Goal: Navigation & Orientation: Understand site structure

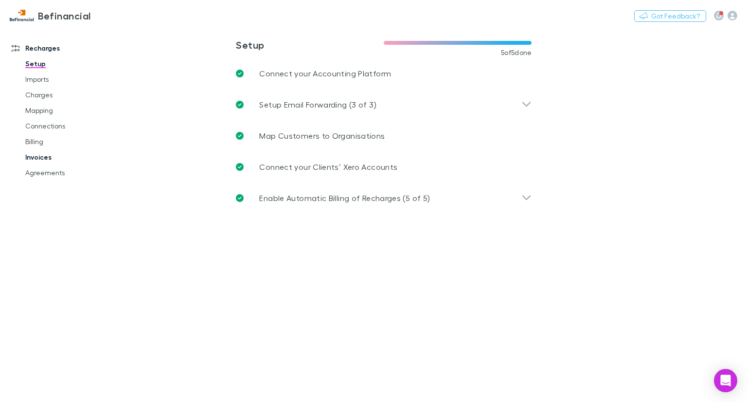
click at [39, 162] on link "Invoices" at bounding box center [72, 157] width 112 height 16
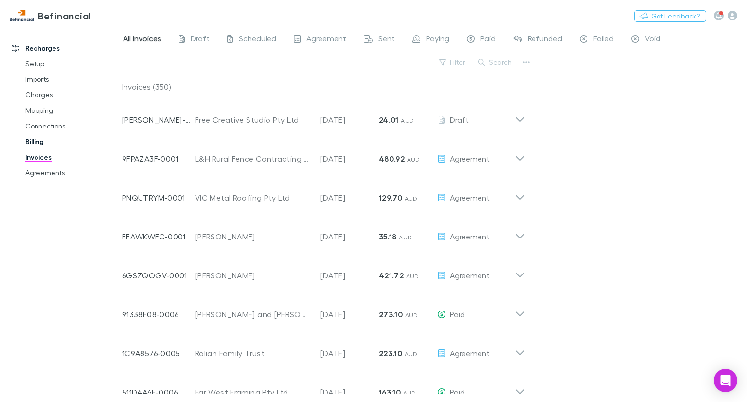
click at [35, 142] on link "Billing" at bounding box center [72, 142] width 112 height 16
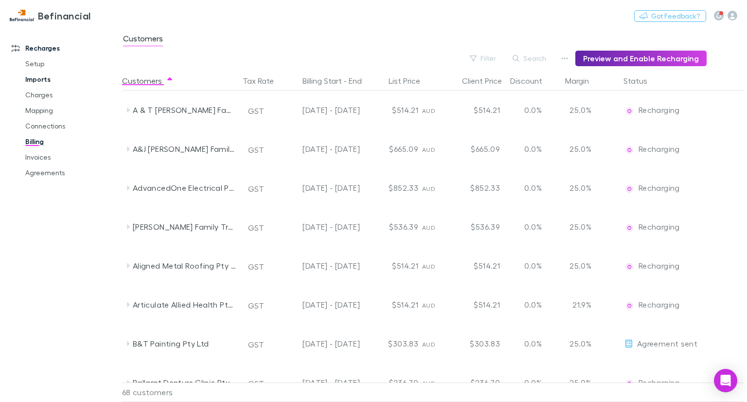
click at [39, 80] on link "Imports" at bounding box center [72, 79] width 112 height 16
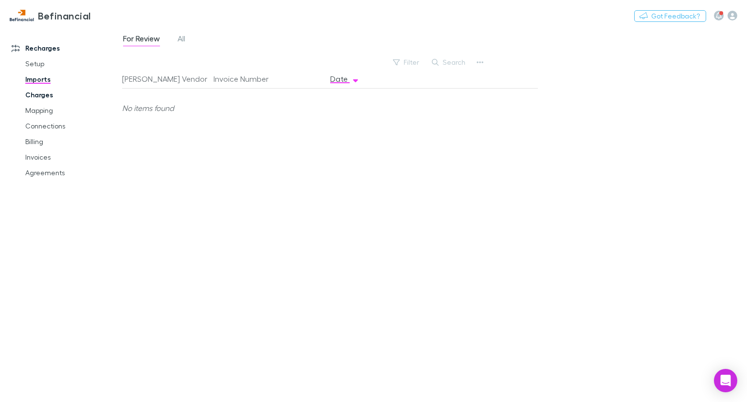
click at [42, 92] on link "Charges" at bounding box center [72, 95] width 112 height 16
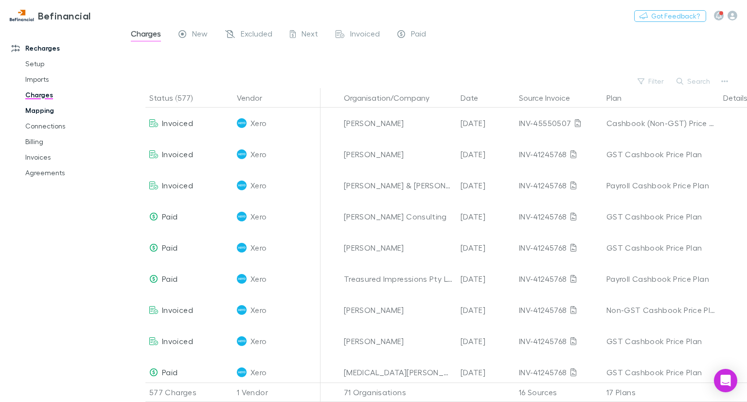
click at [45, 107] on link "Mapping" at bounding box center [72, 111] width 112 height 16
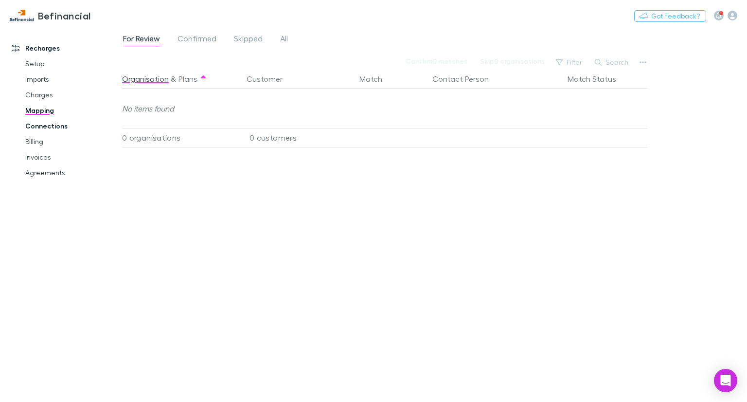
click at [46, 133] on link "Connections" at bounding box center [72, 126] width 112 height 16
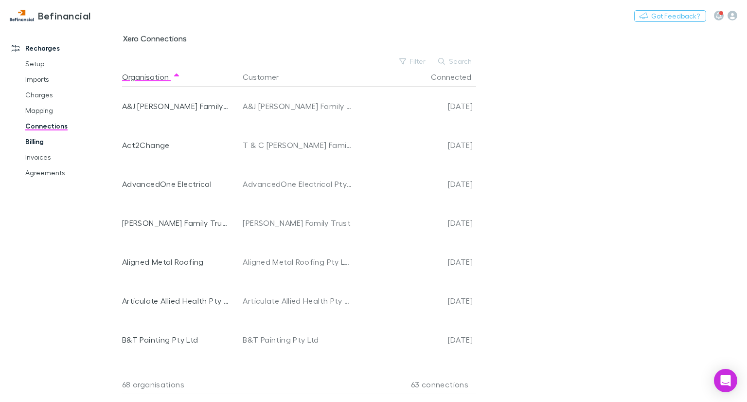
click at [43, 136] on link "Billing" at bounding box center [72, 142] width 112 height 16
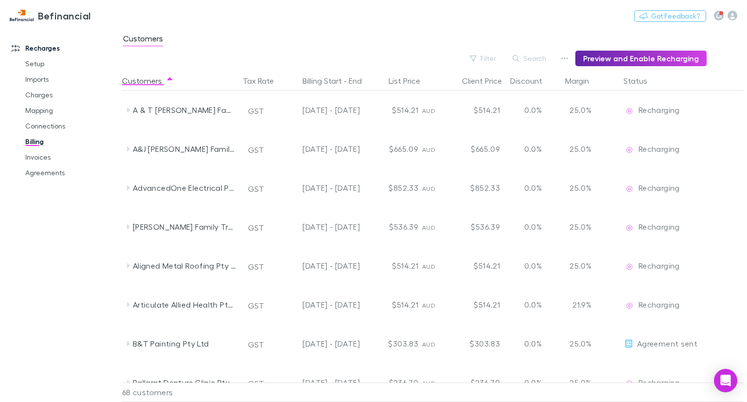
click at [39, 140] on link "Billing" at bounding box center [72, 142] width 112 height 16
click at [37, 156] on link "Invoices" at bounding box center [72, 157] width 112 height 16
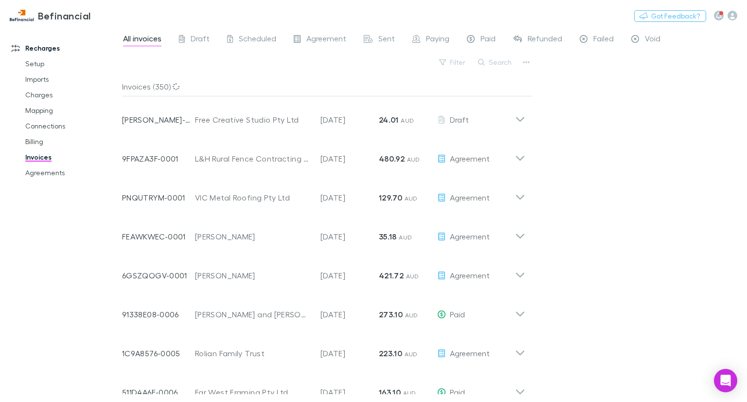
click at [37, 156] on link "Invoices" at bounding box center [72, 157] width 112 height 16
click at [41, 170] on link "Agreements" at bounding box center [72, 173] width 112 height 16
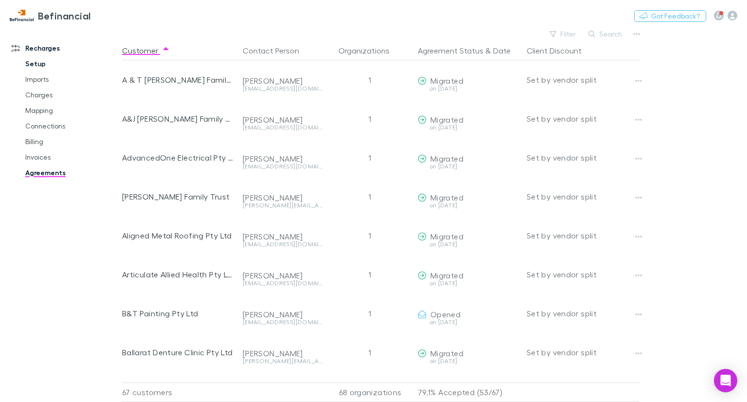
click at [47, 61] on link "Setup" at bounding box center [72, 64] width 112 height 16
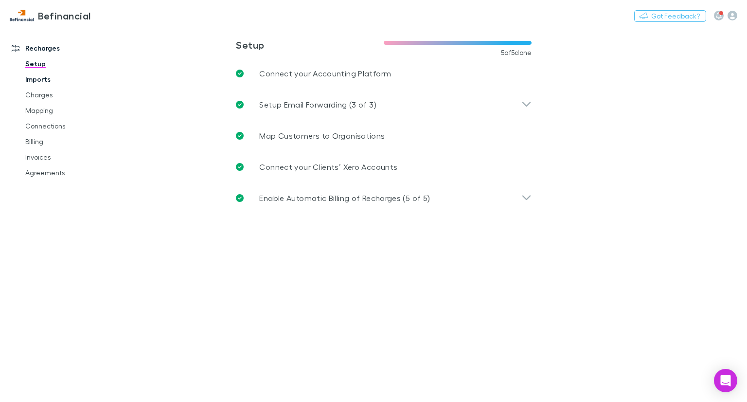
click at [43, 74] on link "Imports" at bounding box center [72, 79] width 112 height 16
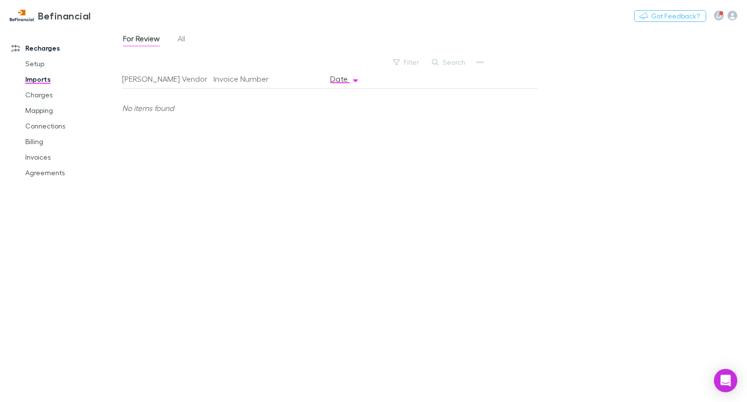
click at [189, 37] on div "For Review All" at bounding box center [158, 40] width 72 height 16
click at [178, 39] on span "All" at bounding box center [181, 40] width 8 height 13
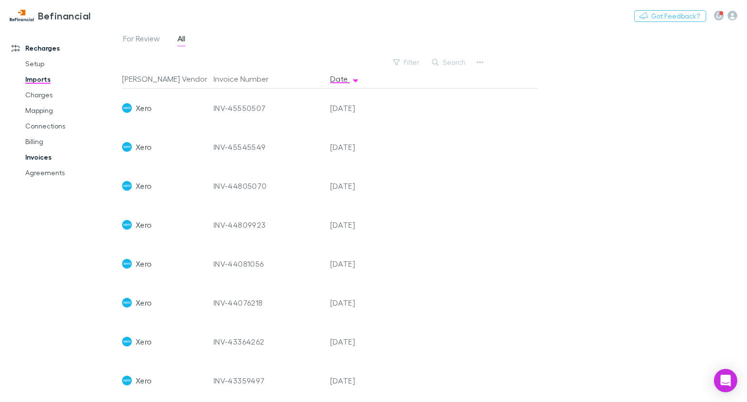
click at [46, 159] on link "Invoices" at bounding box center [72, 157] width 112 height 16
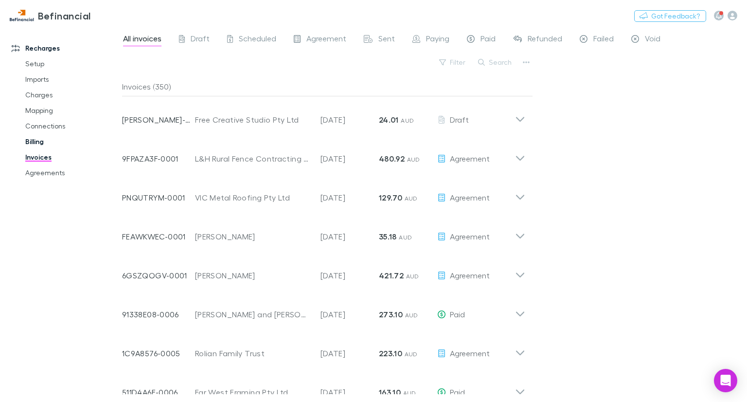
click at [49, 141] on link "Billing" at bounding box center [72, 142] width 112 height 16
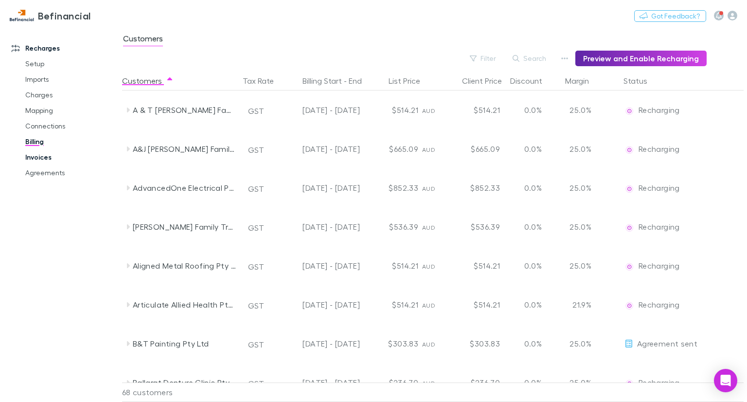
click at [40, 157] on link "Invoices" at bounding box center [72, 157] width 112 height 16
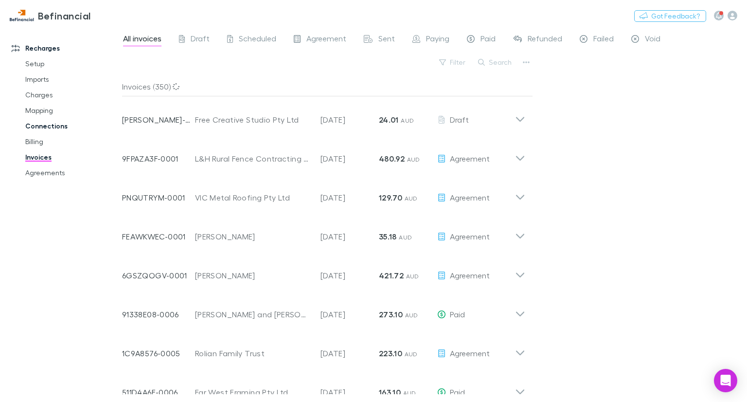
click at [41, 126] on link "Connections" at bounding box center [72, 126] width 112 height 16
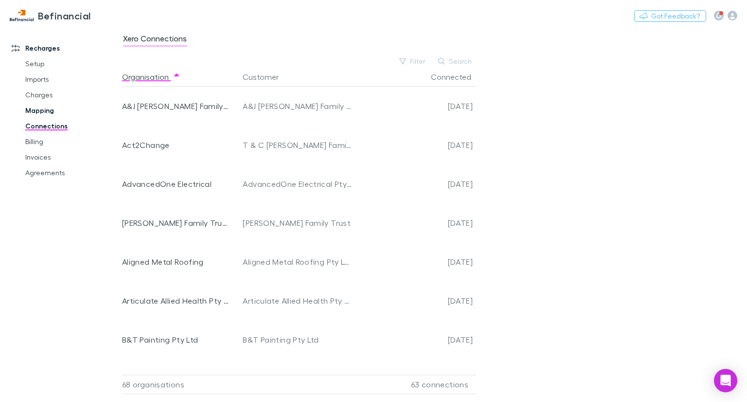
click at [40, 109] on link "Mapping" at bounding box center [72, 111] width 112 height 16
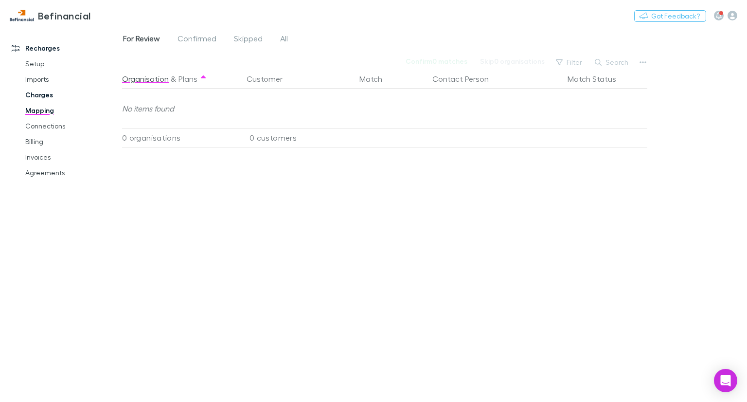
click at [39, 90] on link "Charges" at bounding box center [72, 95] width 112 height 16
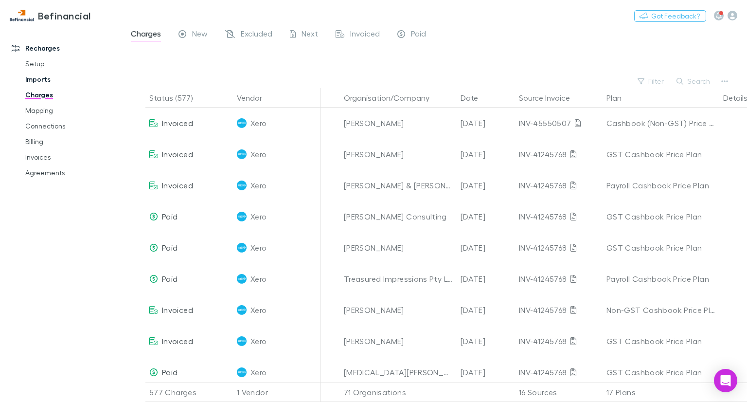
click at [36, 79] on link "Imports" at bounding box center [72, 79] width 112 height 16
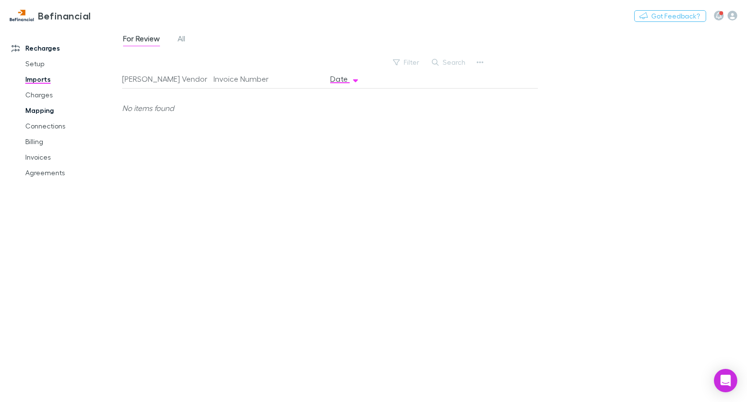
click at [47, 111] on link "Mapping" at bounding box center [72, 111] width 112 height 16
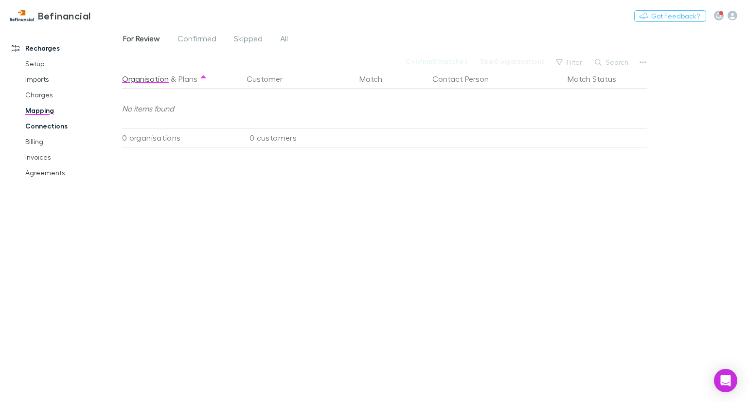
click at [47, 128] on link "Connections" at bounding box center [72, 126] width 112 height 16
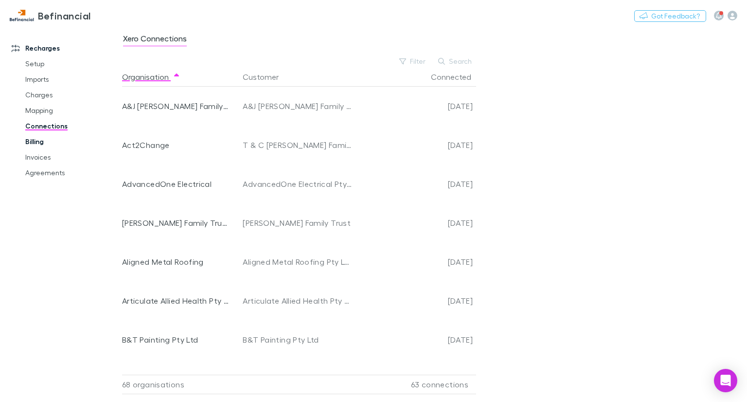
click at [49, 141] on link "Billing" at bounding box center [72, 142] width 112 height 16
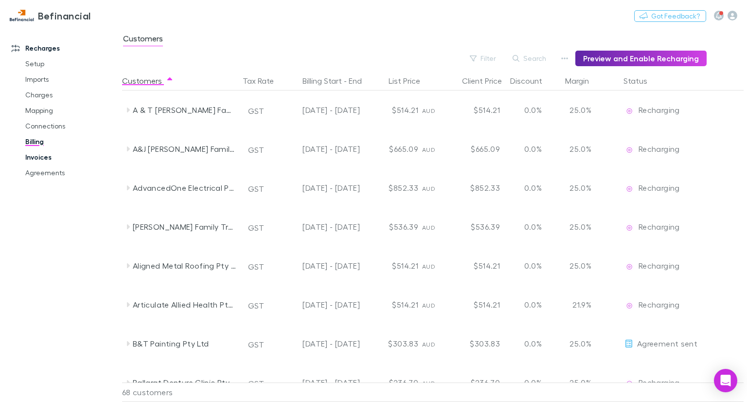
click at [36, 152] on link "Invoices" at bounding box center [72, 157] width 112 height 16
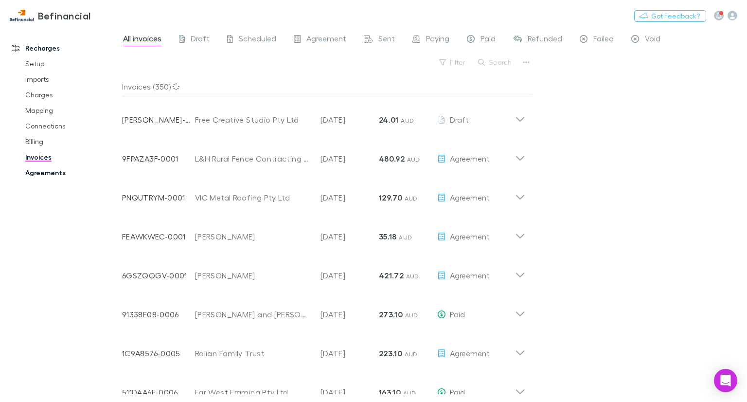
click at [44, 174] on link "Agreements" at bounding box center [72, 173] width 112 height 16
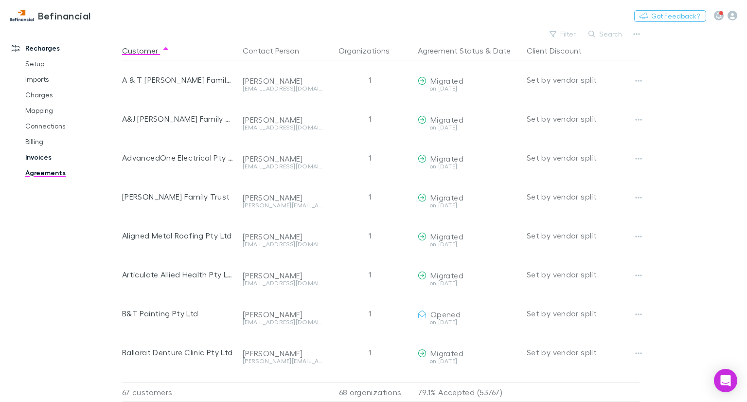
click at [42, 150] on link "Invoices" at bounding box center [72, 157] width 112 height 16
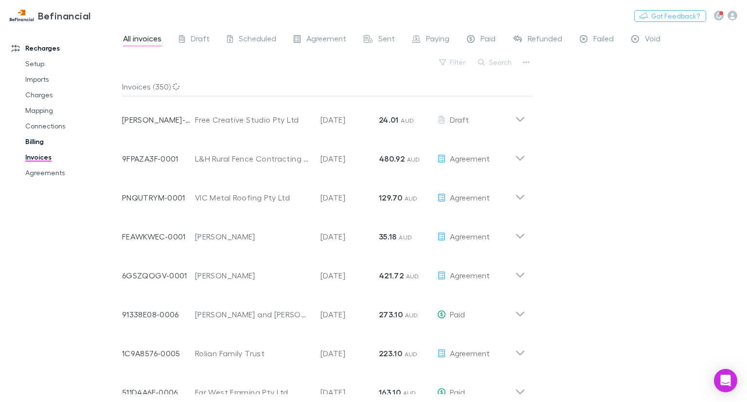
click at [39, 141] on link "Billing" at bounding box center [72, 142] width 112 height 16
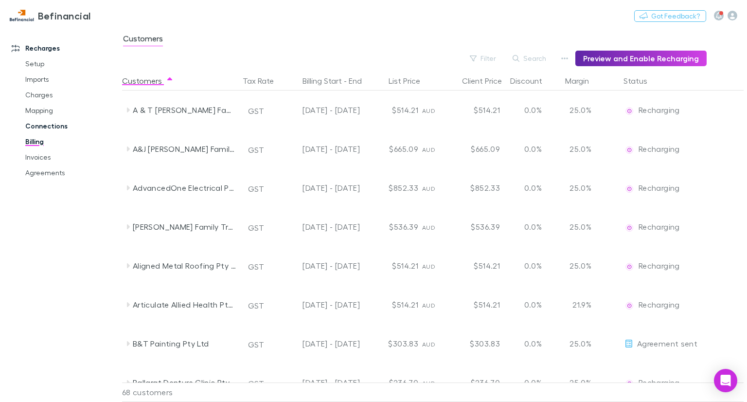
click at [47, 124] on link "Connections" at bounding box center [72, 126] width 112 height 16
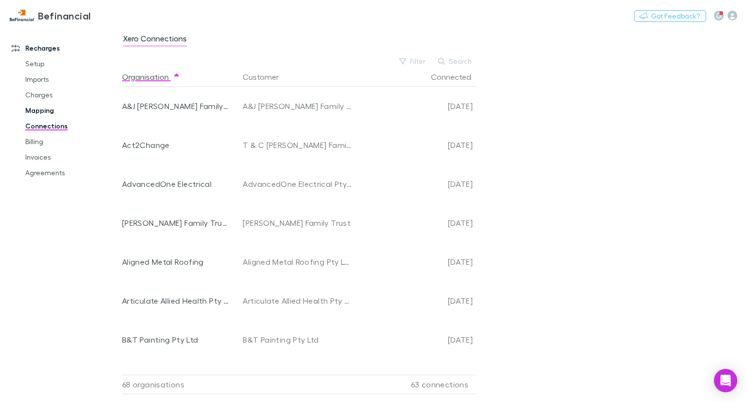
click at [47, 111] on link "Mapping" at bounding box center [72, 111] width 112 height 16
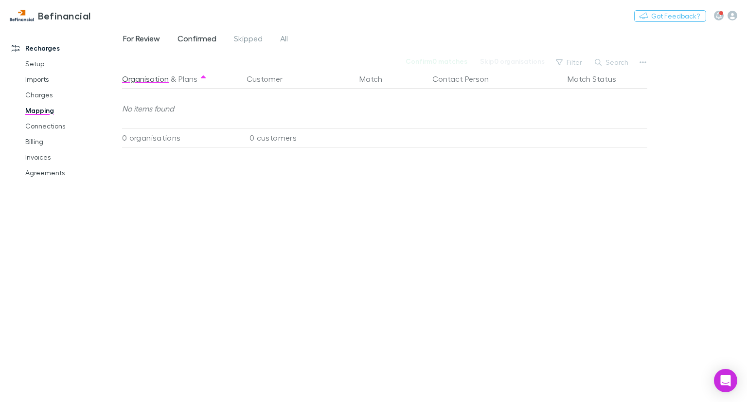
click at [202, 32] on link "Confirmed" at bounding box center [196, 40] width 41 height 16
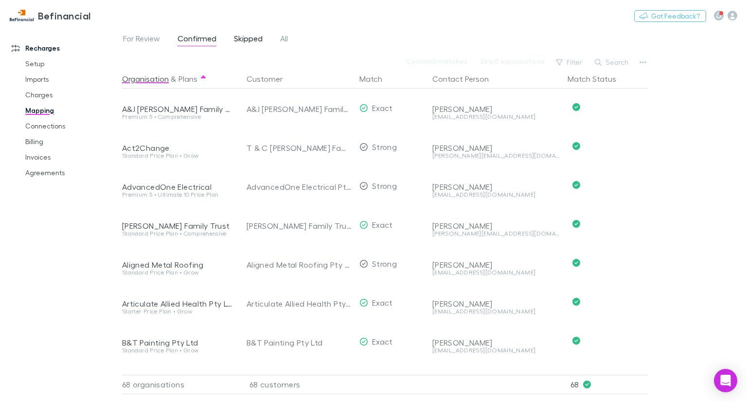
click at [252, 40] on span "Skipped" at bounding box center [248, 40] width 29 height 13
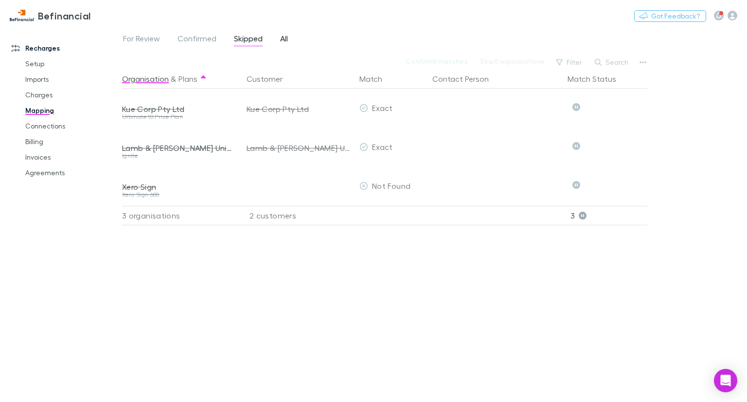
click at [281, 42] on span "All" at bounding box center [284, 40] width 8 height 13
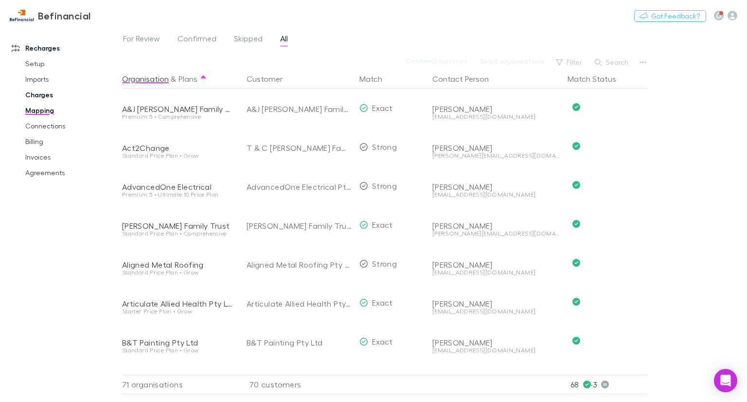
click at [56, 94] on link "Charges" at bounding box center [72, 95] width 112 height 16
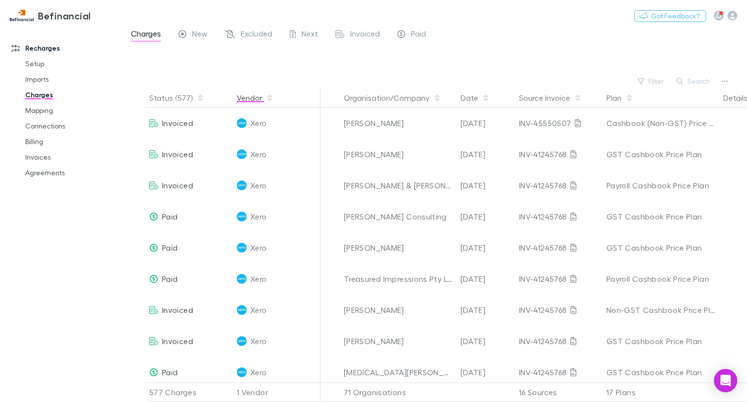
click at [258, 96] on button "Vendor" at bounding box center [255, 97] width 37 height 19
click at [359, 26] on div "Befinancial Nothing Got Feedback?" at bounding box center [373, 15] width 747 height 31
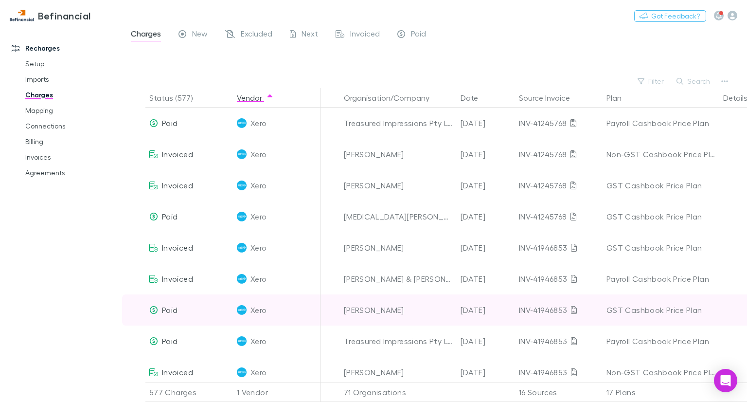
scroll to position [292, 0]
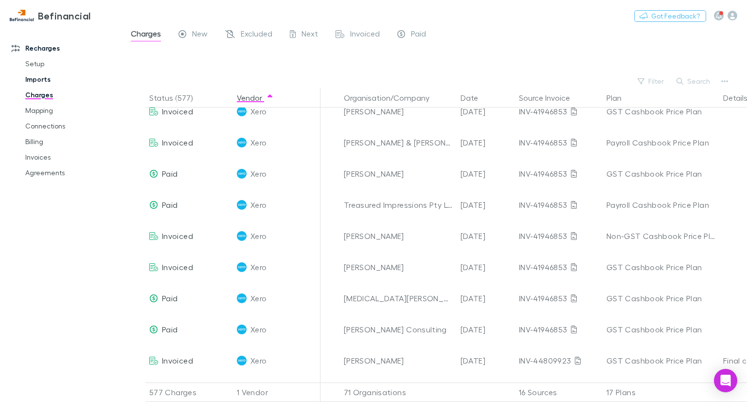
click at [34, 80] on link "Imports" at bounding box center [72, 79] width 112 height 16
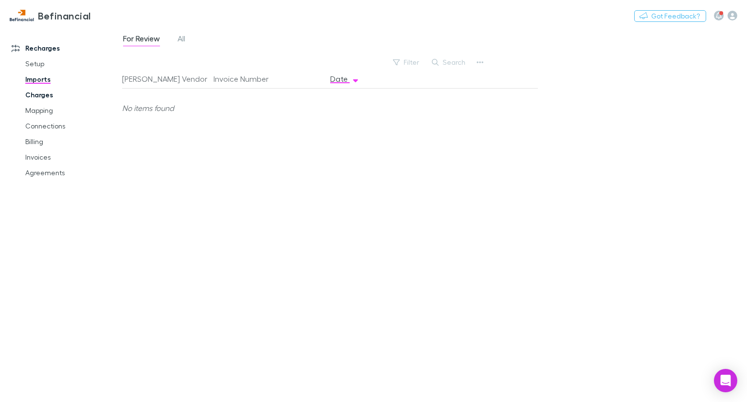
click at [37, 91] on link "Charges" at bounding box center [72, 95] width 112 height 16
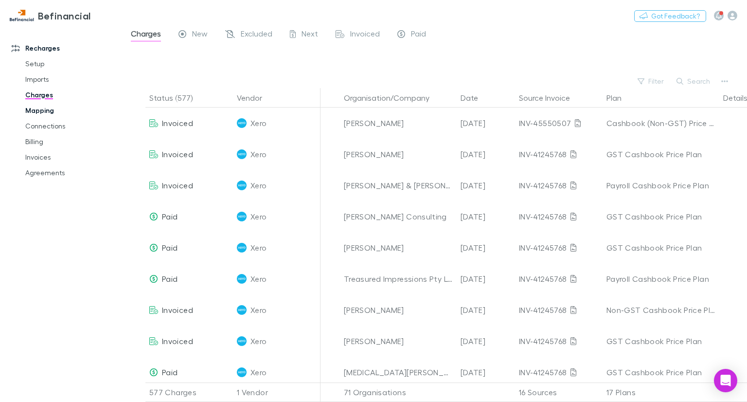
click at [39, 107] on link "Mapping" at bounding box center [72, 111] width 112 height 16
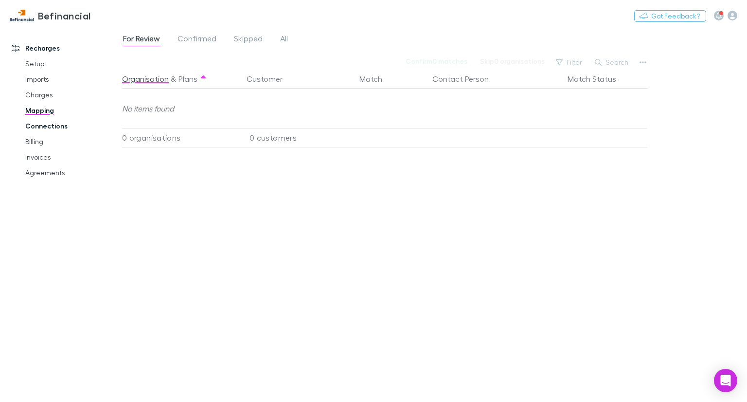
click at [45, 123] on link "Connections" at bounding box center [72, 126] width 112 height 16
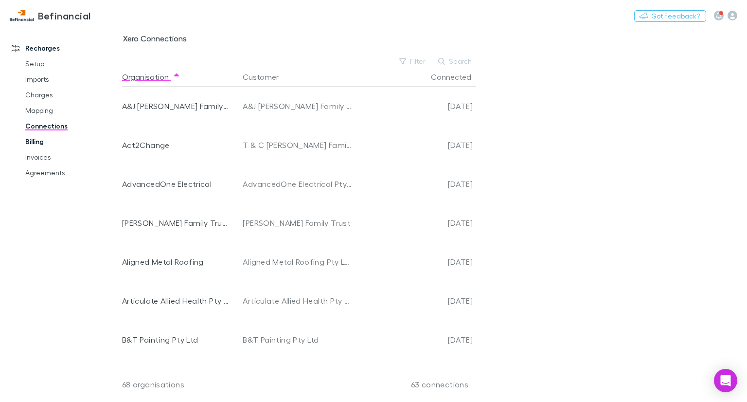
click at [41, 137] on link "Billing" at bounding box center [72, 142] width 112 height 16
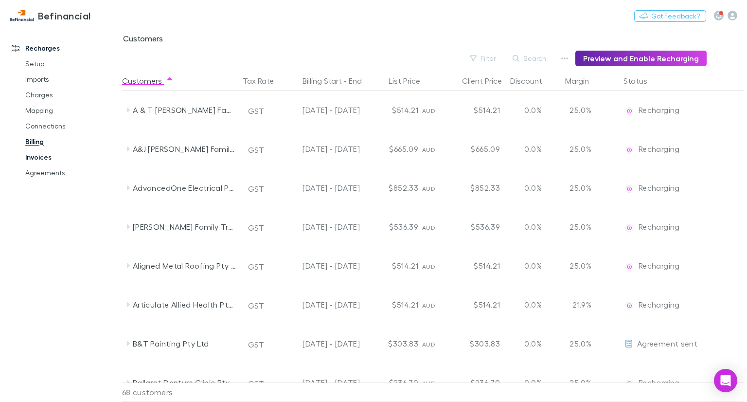
click at [45, 158] on link "Invoices" at bounding box center [72, 157] width 112 height 16
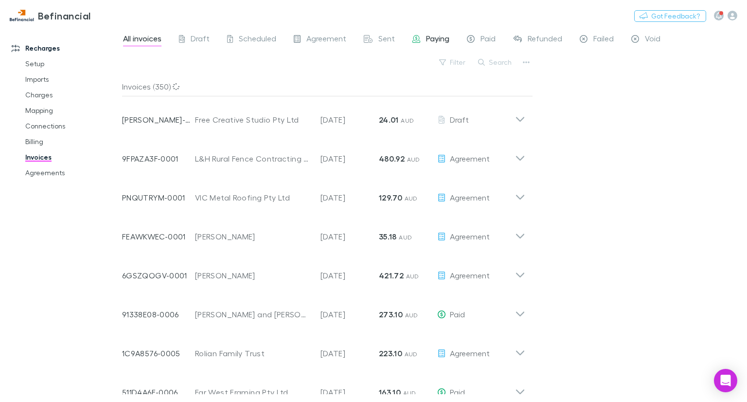
click at [426, 34] on span "Paying" at bounding box center [437, 40] width 23 height 13
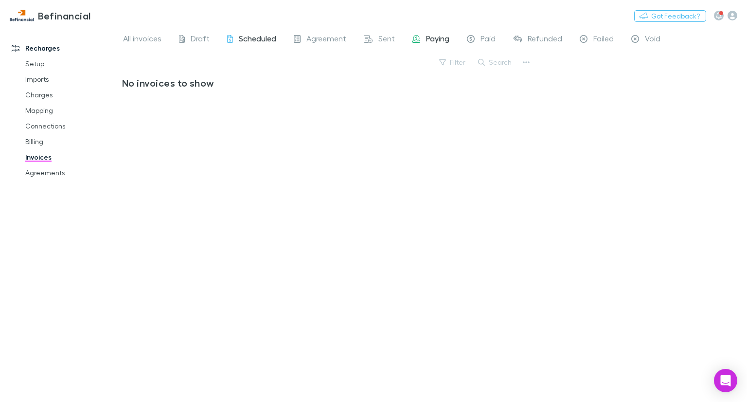
click at [260, 37] on span "Scheduled" at bounding box center [257, 40] width 37 height 13
click at [137, 43] on span "All invoices" at bounding box center [142, 40] width 38 height 13
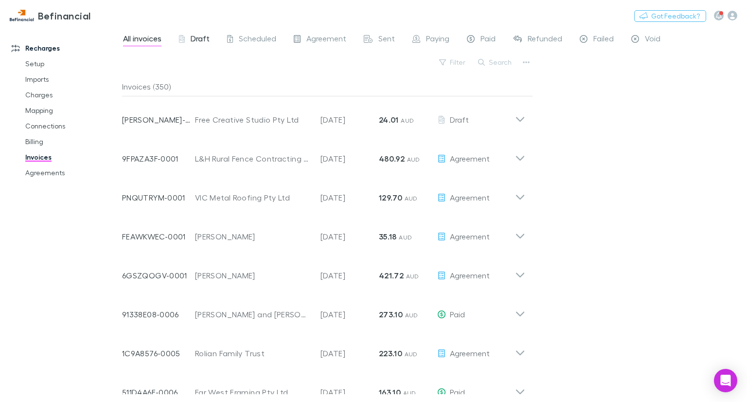
click at [189, 36] on div "Draft" at bounding box center [194, 40] width 31 height 13
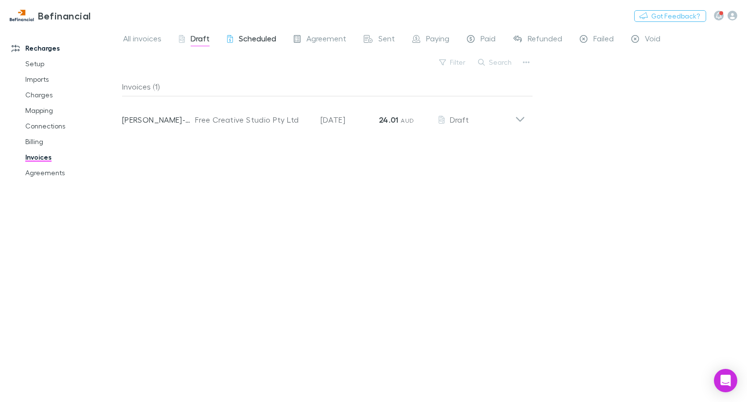
click at [244, 39] on span "Scheduled" at bounding box center [257, 40] width 37 height 13
click at [306, 37] on span "Agreement" at bounding box center [326, 40] width 40 height 13
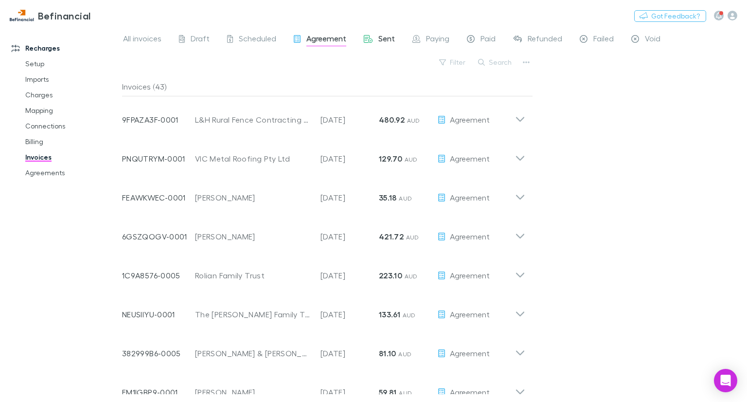
click at [381, 38] on span "Sent" at bounding box center [386, 40] width 17 height 13
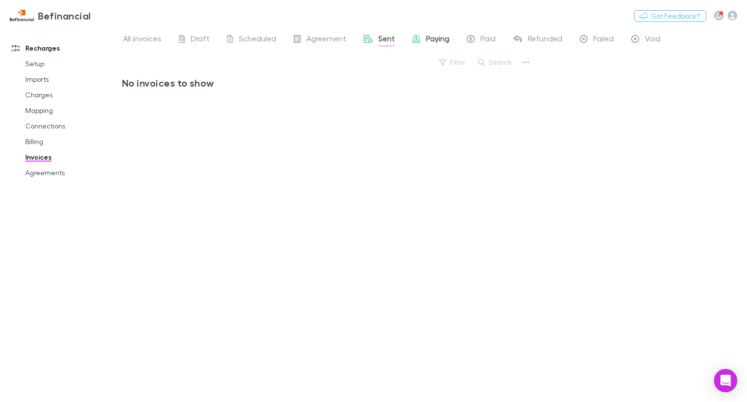
click at [432, 41] on span "Paying" at bounding box center [437, 40] width 23 height 13
drag, startPoint x: 25, startPoint y: 140, endPoint x: 39, endPoint y: 125, distance: 20.6
click at [26, 140] on link "Billing" at bounding box center [72, 142] width 112 height 16
click at [39, 126] on link "Connections" at bounding box center [72, 126] width 112 height 16
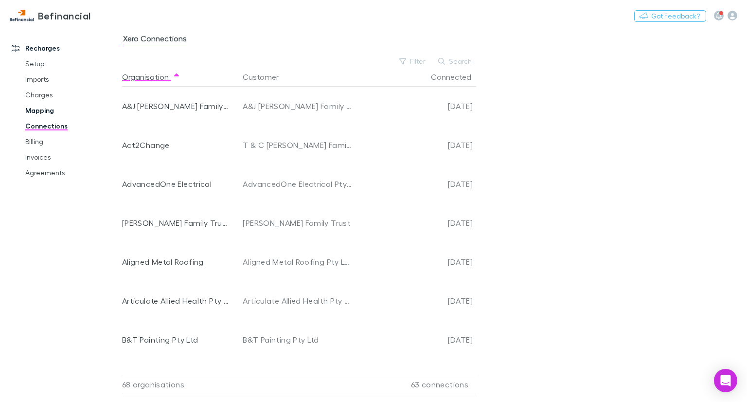
click at [41, 109] on link "Mapping" at bounding box center [72, 111] width 112 height 16
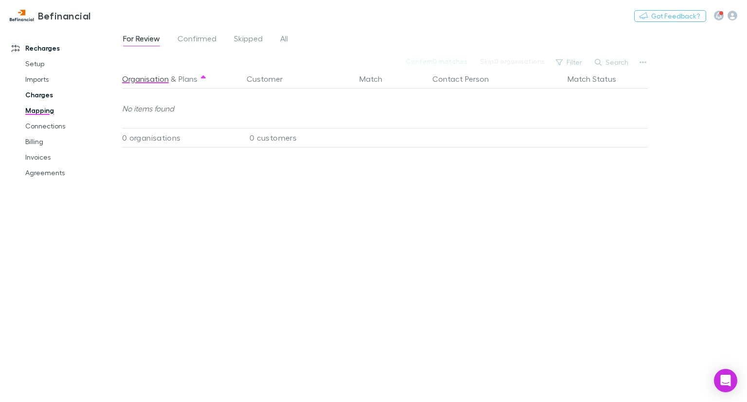
click at [41, 98] on link "Charges" at bounding box center [72, 95] width 112 height 16
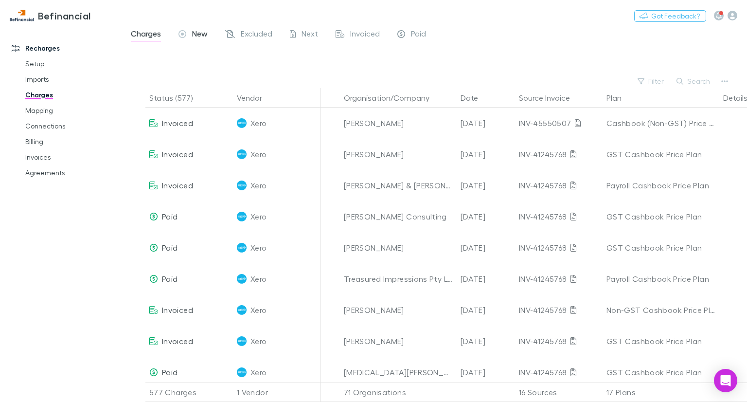
click at [183, 34] on icon at bounding box center [182, 34] width 8 height 8
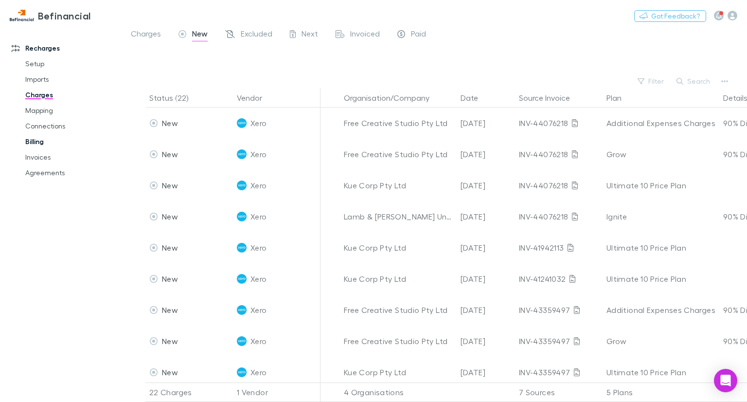
click at [32, 144] on link "Billing" at bounding box center [72, 142] width 112 height 16
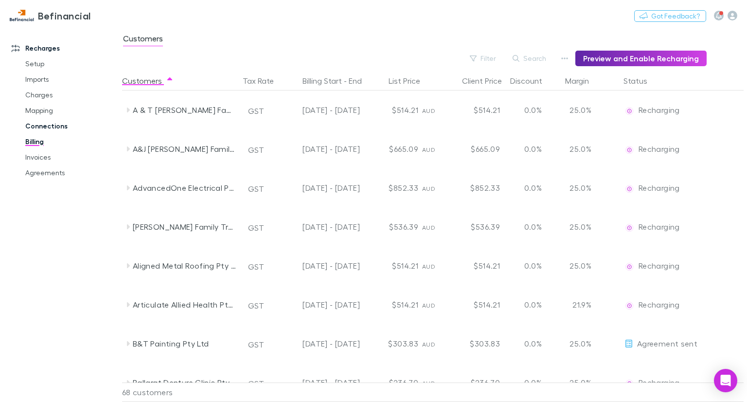
click at [33, 130] on link "Connections" at bounding box center [72, 126] width 112 height 16
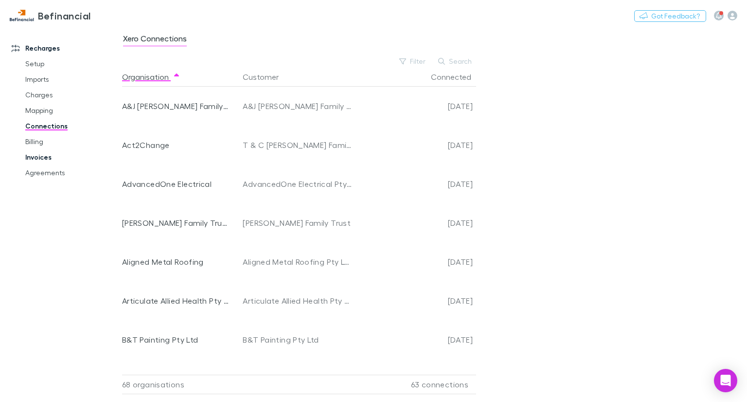
click at [53, 155] on link "Invoices" at bounding box center [72, 157] width 112 height 16
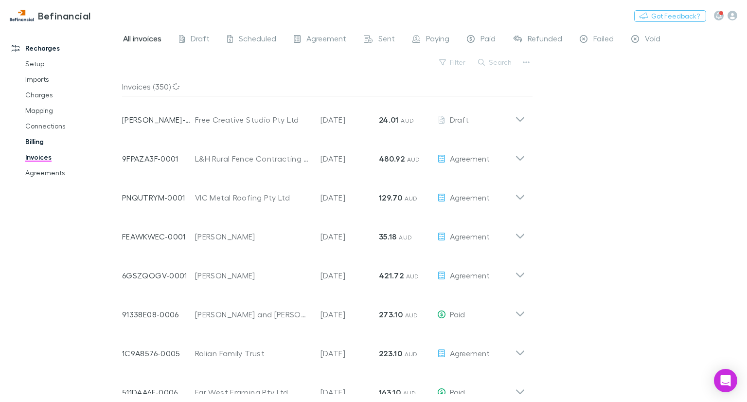
click at [46, 142] on link "Billing" at bounding box center [72, 142] width 112 height 16
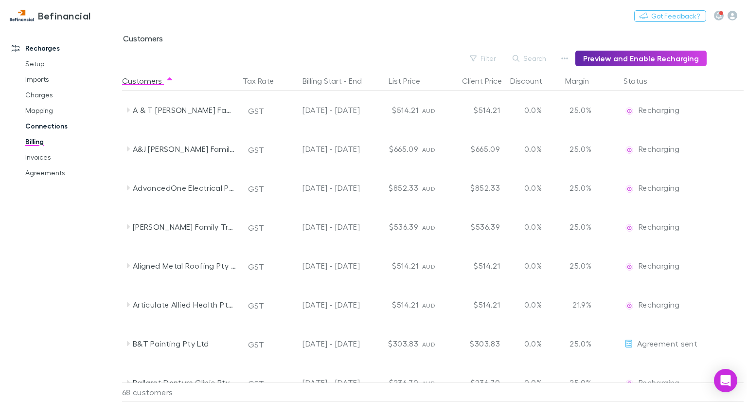
click at [35, 122] on link "Connections" at bounding box center [72, 126] width 112 height 16
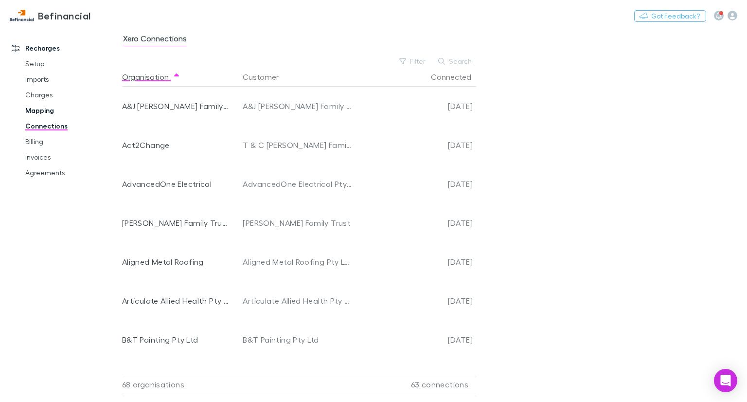
click at [29, 113] on link "Mapping" at bounding box center [72, 111] width 112 height 16
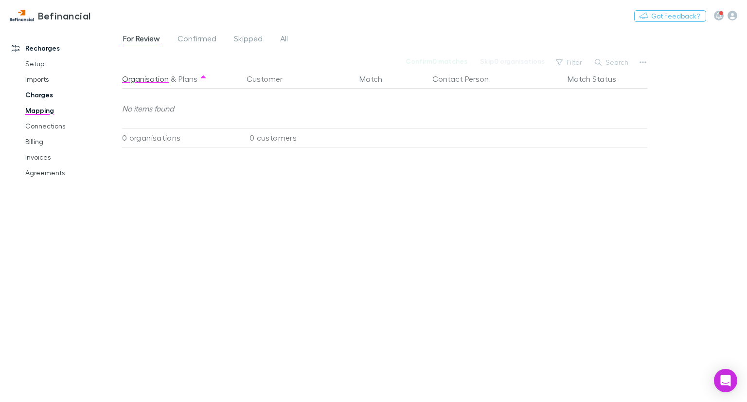
click at [33, 95] on link "Charges" at bounding box center [72, 95] width 112 height 16
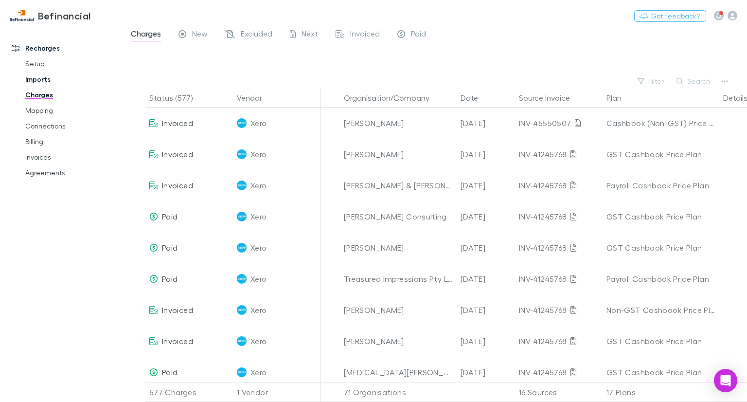
click at [39, 81] on link "Imports" at bounding box center [72, 79] width 112 height 16
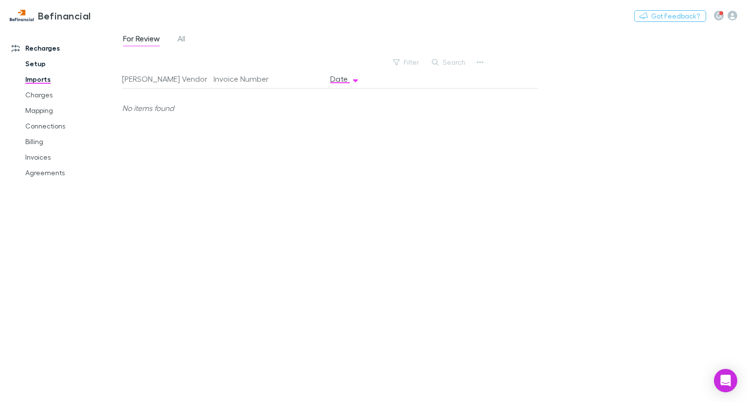
click at [42, 66] on link "Setup" at bounding box center [72, 64] width 112 height 16
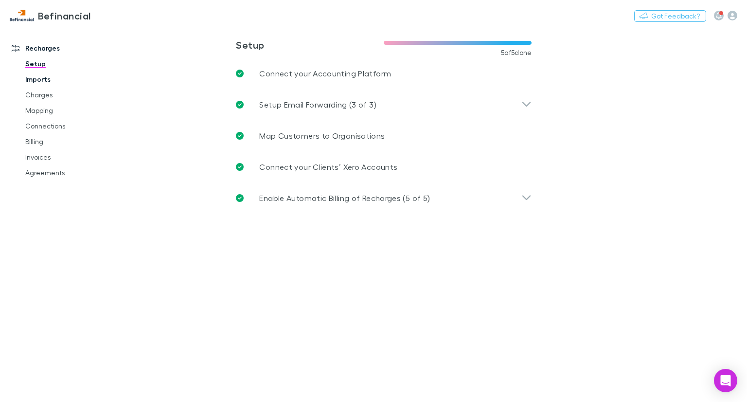
click at [41, 81] on link "Imports" at bounding box center [72, 79] width 112 height 16
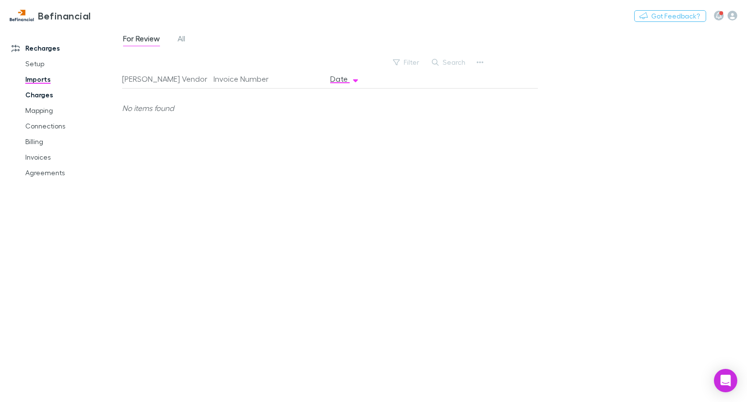
click at [41, 90] on link "Charges" at bounding box center [72, 95] width 112 height 16
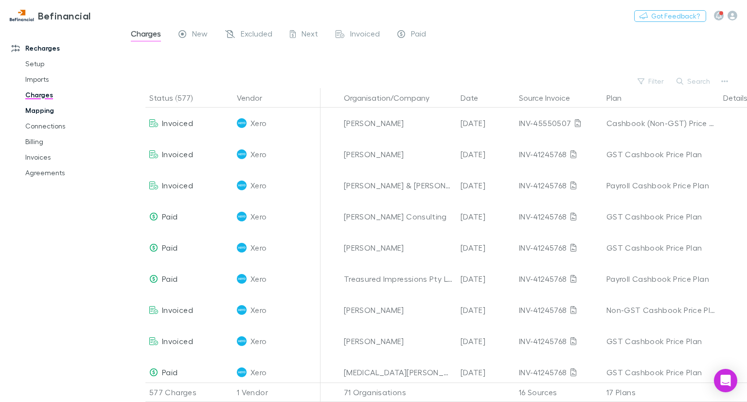
click at [39, 105] on link "Mapping" at bounding box center [72, 111] width 112 height 16
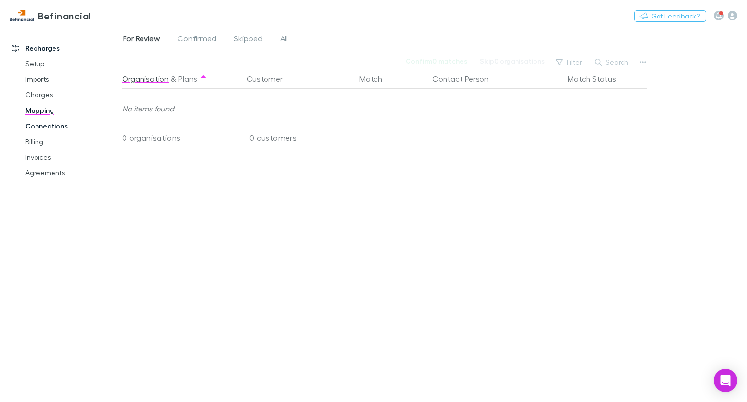
click at [38, 123] on link "Connections" at bounding box center [72, 126] width 112 height 16
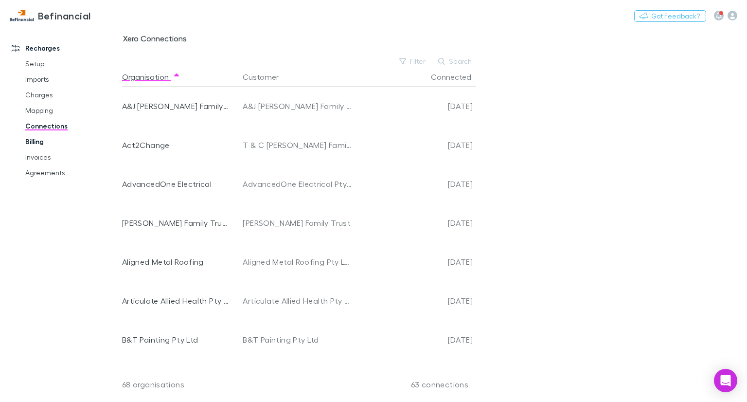
click at [39, 141] on link "Billing" at bounding box center [72, 142] width 112 height 16
